Goal: Find specific fact: Find contact information

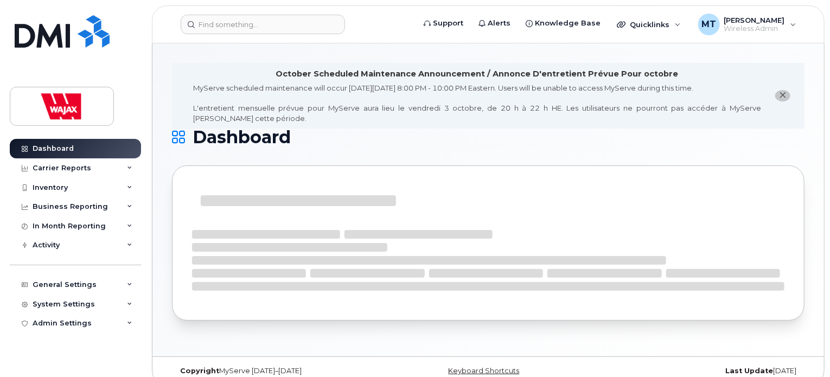
click at [160, 111] on div "October Scheduled Maintenance Announcement / Annonce D'entretient Prévue Pour o…" at bounding box center [488, 199] width 672 height 313
click at [236, 25] on input at bounding box center [263, 25] width 164 height 20
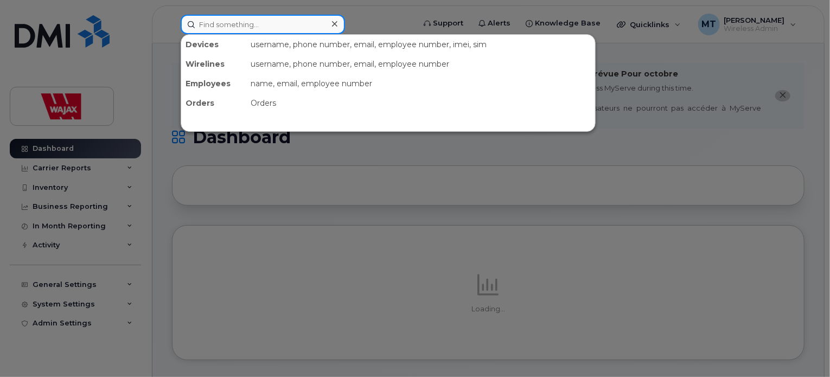
paste input "[PERSON_NAME]"
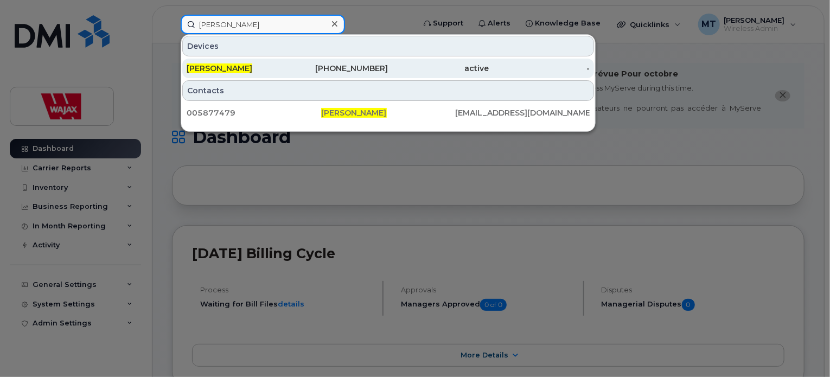
type input "[PERSON_NAME]"
click at [237, 70] on span "[PERSON_NAME]" at bounding box center [220, 68] width 66 height 10
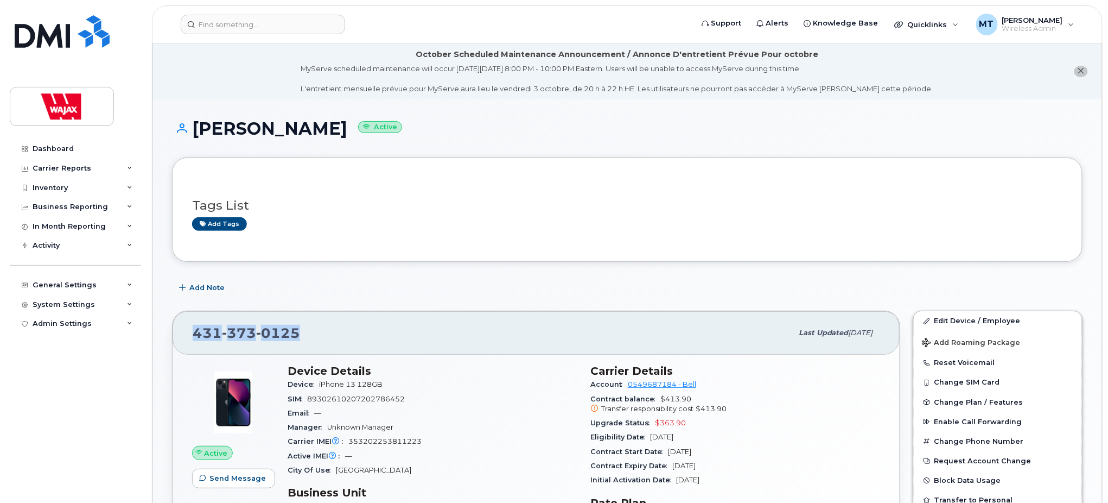
drag, startPoint x: 299, startPoint y: 329, endPoint x: 193, endPoint y: 314, distance: 107.0
click at [193, 314] on div "[PHONE_NUMBER] Last updated [DATE]" at bounding box center [536, 332] width 727 height 43
copy span "[PHONE_NUMBER]"
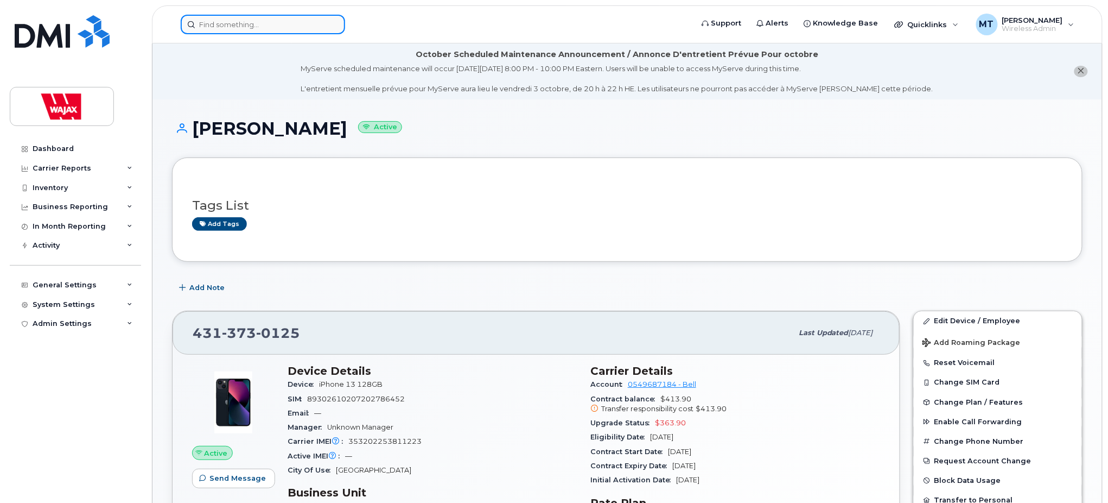
click at [311, 25] on input at bounding box center [263, 25] width 164 height 20
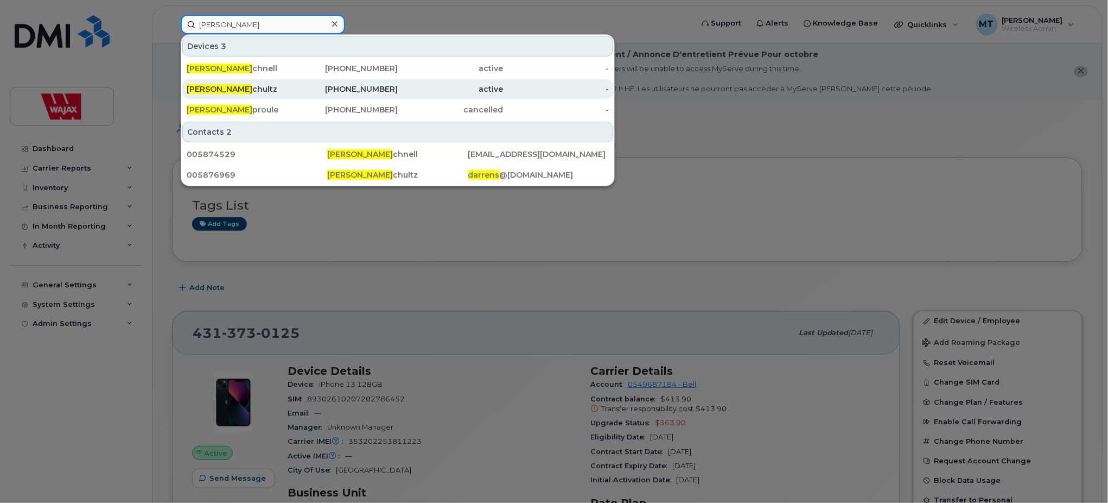
type input "[PERSON_NAME]"
click at [265, 85] on div "[PERSON_NAME]" at bounding box center [240, 89] width 106 height 11
